Goal: Communication & Community: Participate in discussion

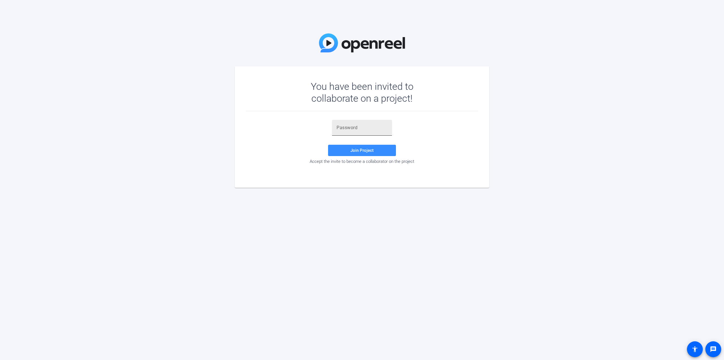
click at [359, 129] on input "text" at bounding box center [362, 127] width 51 height 7
paste input "ypMdJ9"
type input "ypMdJ9"
click at [366, 150] on span "Join Project" at bounding box center [362, 150] width 23 height 5
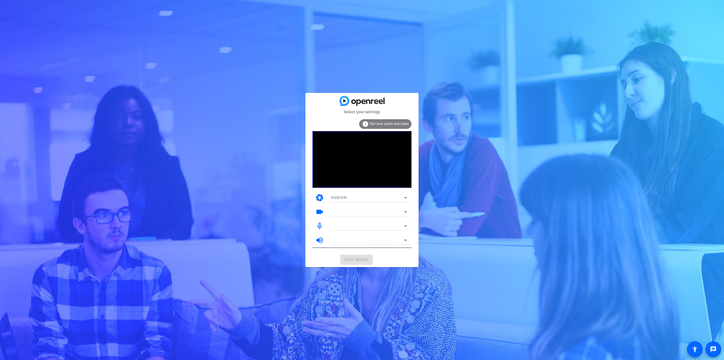
click at [404, 197] on icon at bounding box center [405, 197] width 7 height 7
click at [383, 216] on mat-option "DESKTOP" at bounding box center [369, 217] width 85 height 9
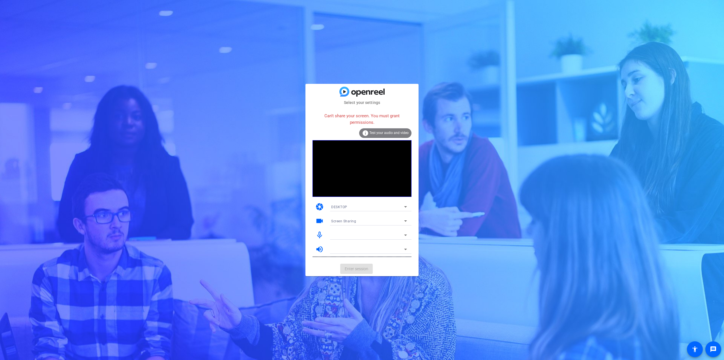
click at [407, 207] on icon at bounding box center [405, 206] width 7 height 7
click at [381, 216] on mat-option "WEBCAM" at bounding box center [369, 217] width 85 height 9
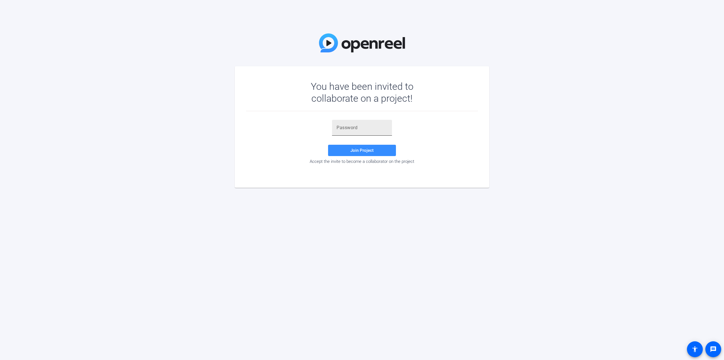
click at [353, 131] on div at bounding box center [362, 128] width 51 height 16
paste input "ypMdJ9"
type input "ypMdJ9"
click at [351, 152] on span "Join Project" at bounding box center [362, 150] width 23 height 5
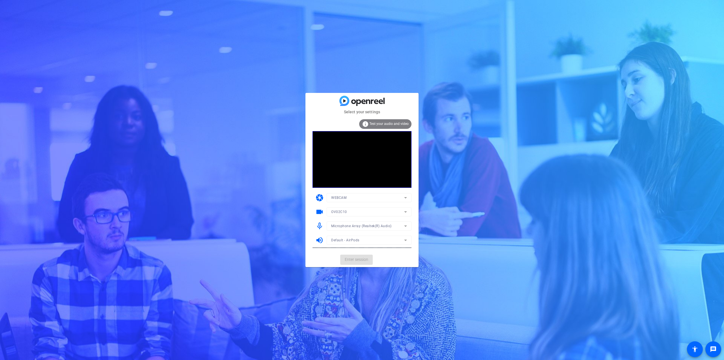
click at [403, 210] on icon at bounding box center [405, 211] width 7 height 7
click at [416, 222] on div at bounding box center [362, 180] width 724 height 360
click at [357, 258] on span "Enter session" at bounding box center [356, 259] width 23 height 6
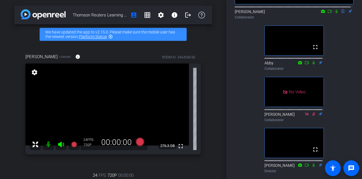
scroll to position [28, 0]
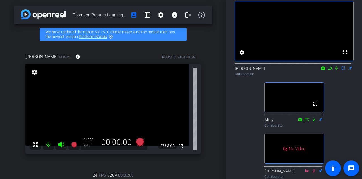
click at [334, 70] on icon at bounding box center [336, 68] width 5 height 4
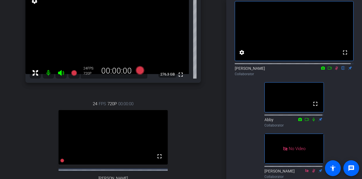
click at [335, 70] on icon at bounding box center [336, 68] width 3 height 4
click at [334, 70] on icon at bounding box center [336, 68] width 5 height 4
click at [328, 70] on icon at bounding box center [330, 68] width 5 height 4
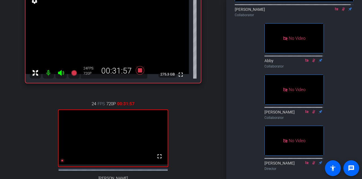
scroll to position [0, 0]
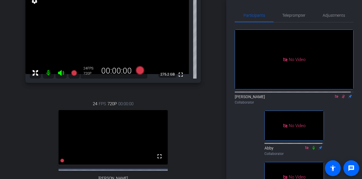
click at [333, 99] on mat-icon at bounding box center [336, 96] width 7 height 5
click at [335, 98] on icon at bounding box center [336, 97] width 3 height 4
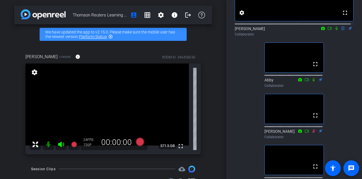
scroll to position [113, 0]
